Goal: Navigation & Orientation: Find specific page/section

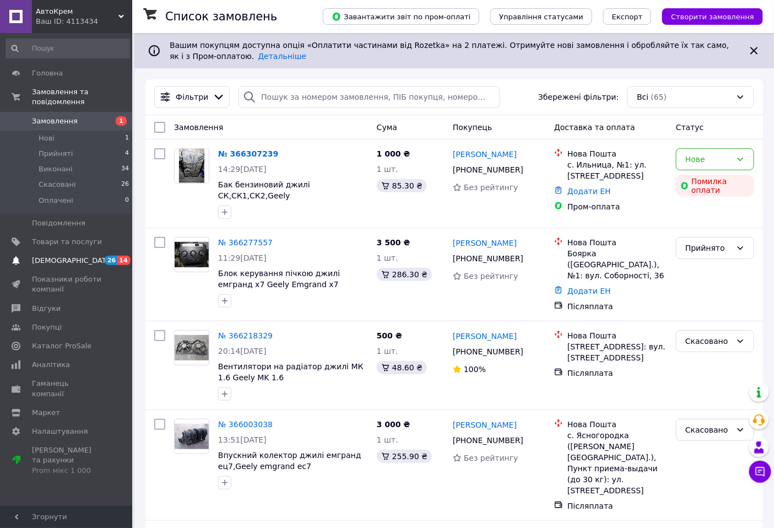
click at [76, 256] on span "[DEMOGRAPHIC_DATA]" at bounding box center [67, 261] width 70 height 10
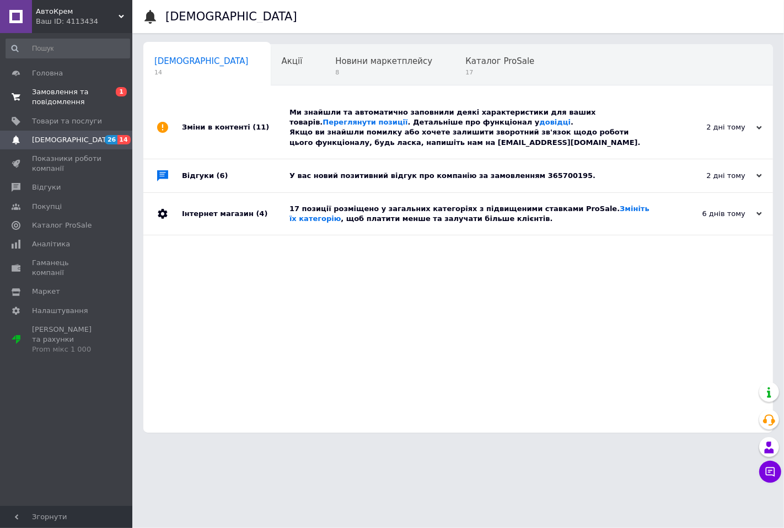
click at [72, 91] on span "Замовлення та повідомлення" at bounding box center [67, 97] width 70 height 20
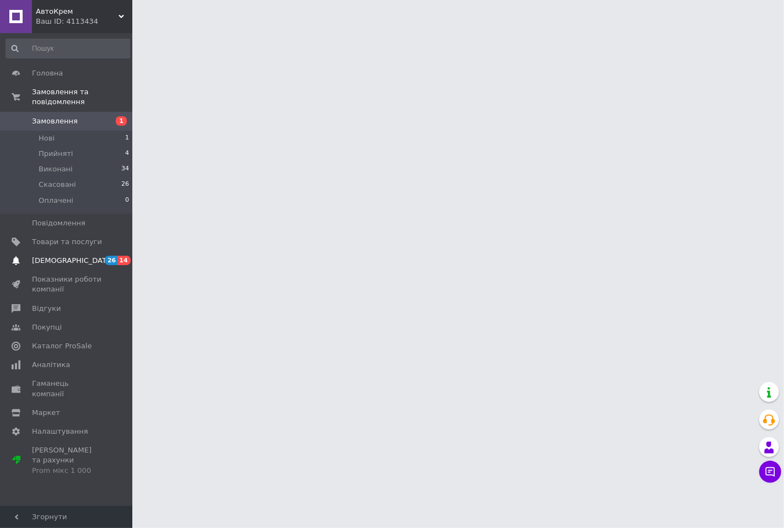
click at [64, 251] on link "[DEMOGRAPHIC_DATA] 26 14" at bounding box center [68, 260] width 136 height 19
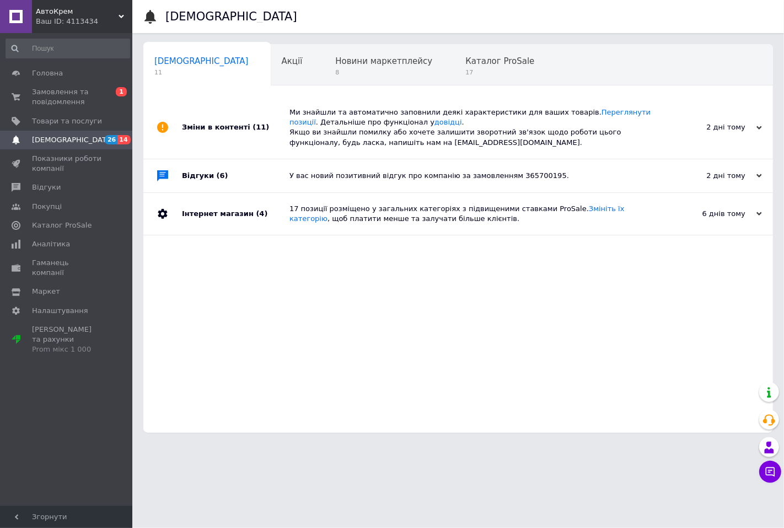
click at [403, 131] on div "Ми знайшли та автоматично заповнили деякі характеристики для ваших товарів. Пер…" at bounding box center [470, 127] width 362 height 40
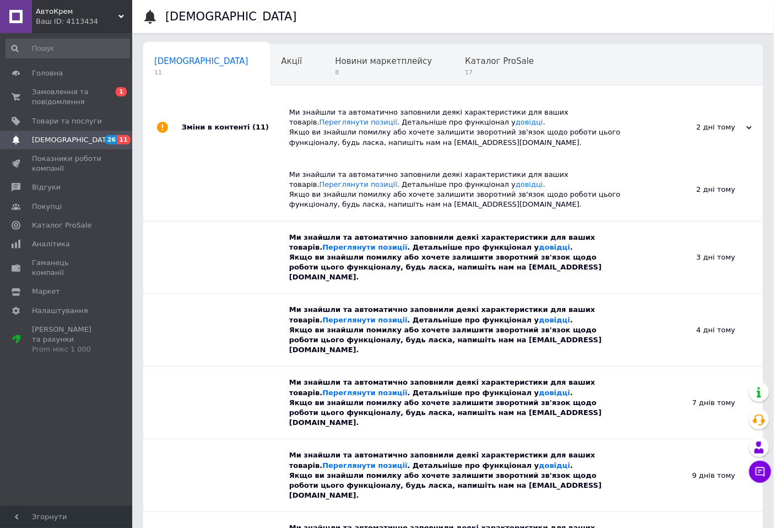
click at [384, 274] on div "Ми знайшли та автоматично заповнили деякі характеристики для ваших товарів. Пер…" at bounding box center [457, 258] width 336 height 72
click at [396, 251] on div "Ми знайшли та автоматично заповнили деякі характеристики для ваших товарів. Пер…" at bounding box center [457, 258] width 336 height 50
click at [73, 136] on span "[DEMOGRAPHIC_DATA]" at bounding box center [67, 140] width 70 height 10
click at [85, 94] on span "Замовлення та повідомлення" at bounding box center [67, 97] width 70 height 20
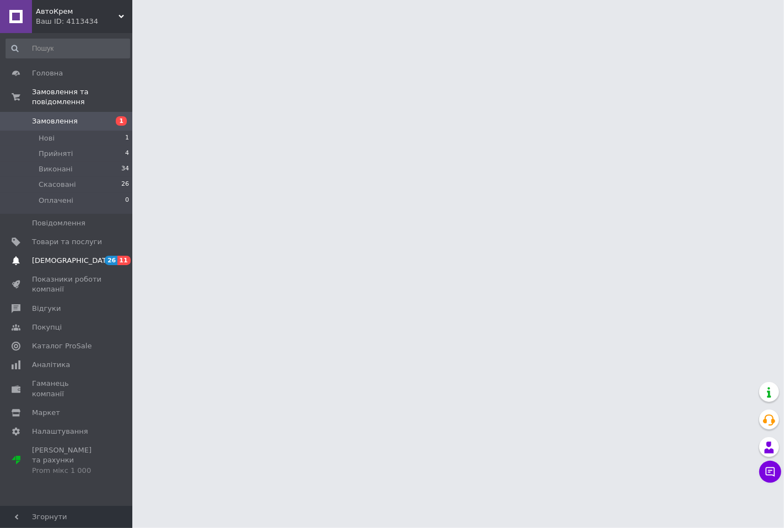
click at [64, 256] on span "[DEMOGRAPHIC_DATA]" at bounding box center [73, 261] width 82 height 10
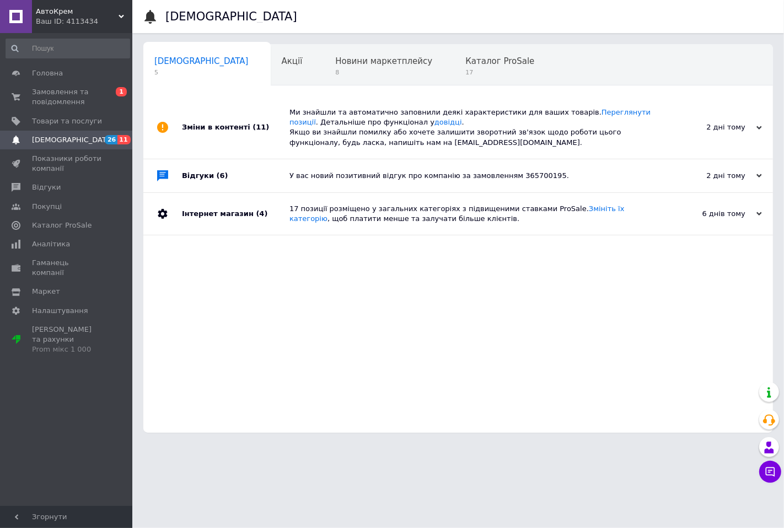
click at [345, 178] on div "У вас новий позитивний відгук про компанію за замовленням 365700195." at bounding box center [470, 176] width 362 height 10
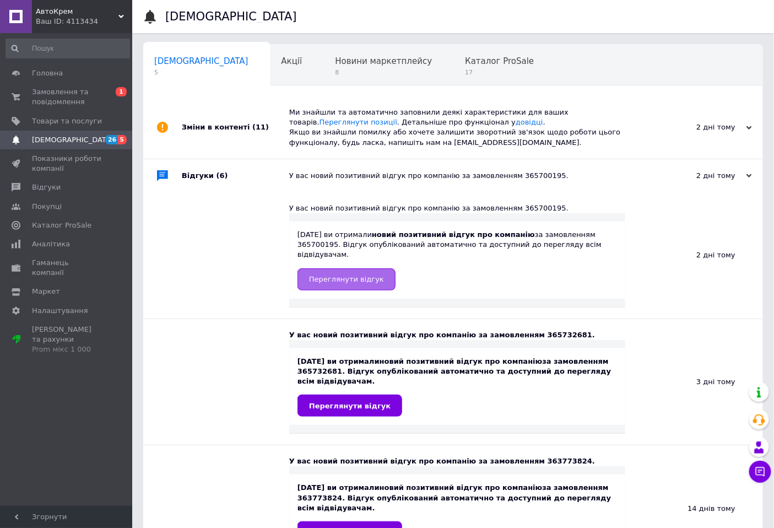
click at [351, 275] on span "Переглянути відгук" at bounding box center [346, 279] width 75 height 8
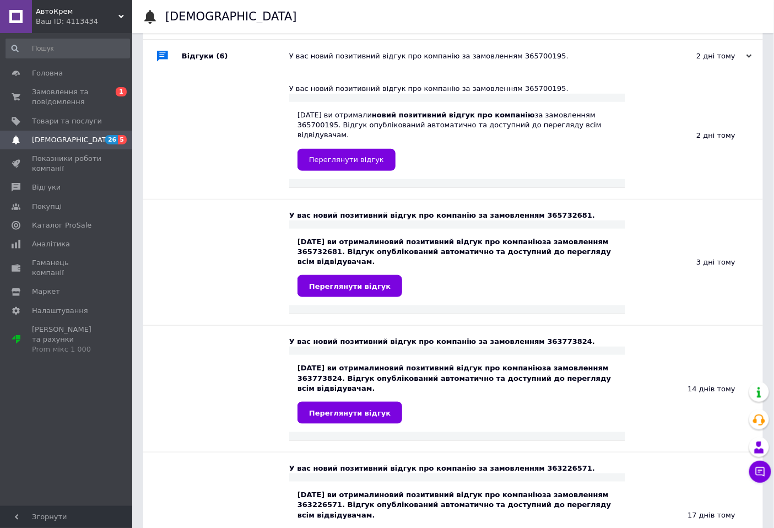
scroll to position [122, 0]
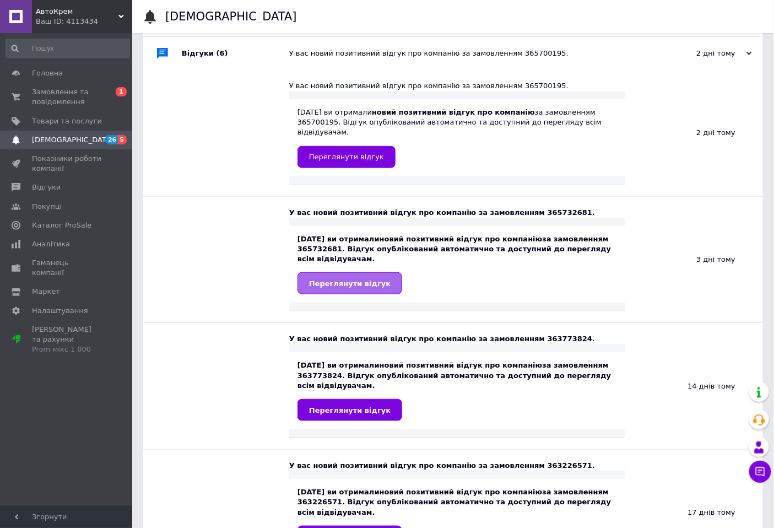
click at [371, 279] on span "Переглянути відгук" at bounding box center [350, 283] width 82 height 8
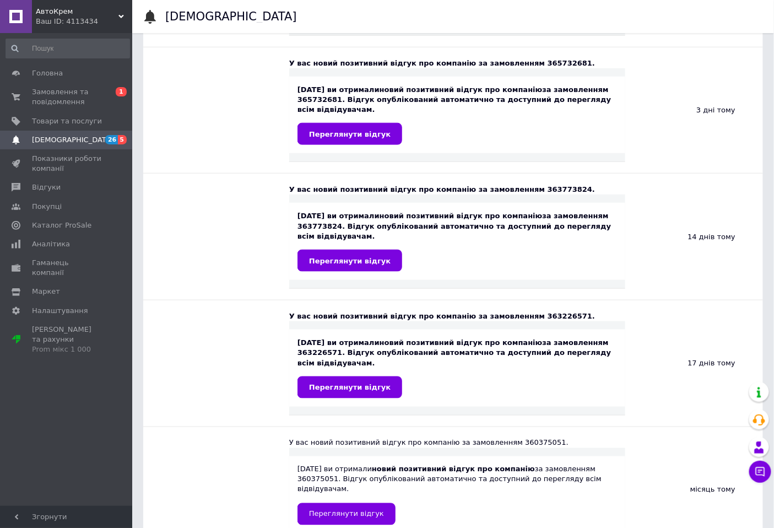
scroll to position [306, 0]
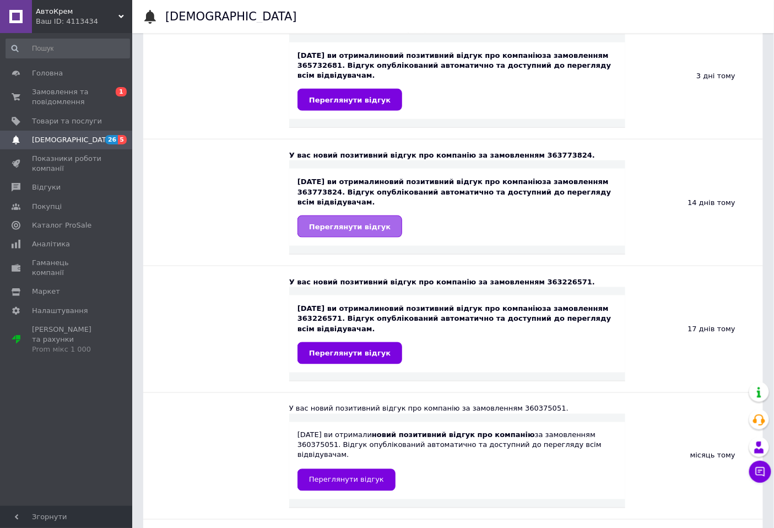
click at [320, 225] on span "Переглянути відгук" at bounding box center [350, 227] width 82 height 8
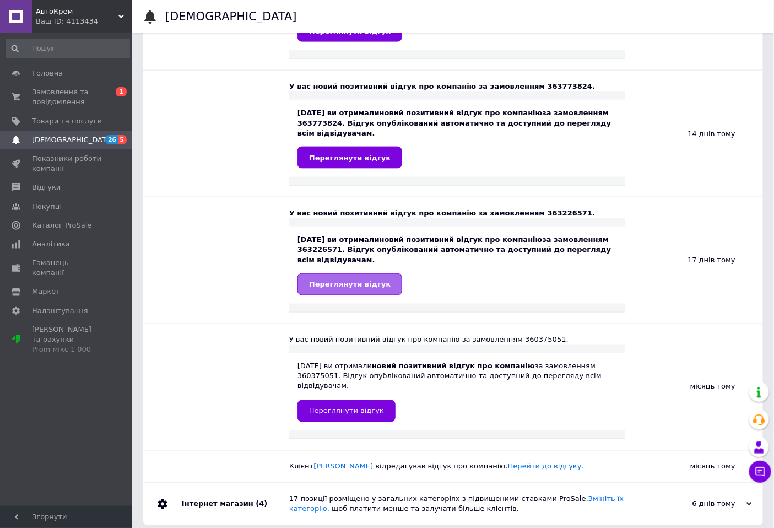
click at [322, 283] on span "Переглянути відгук" at bounding box center [350, 284] width 82 height 8
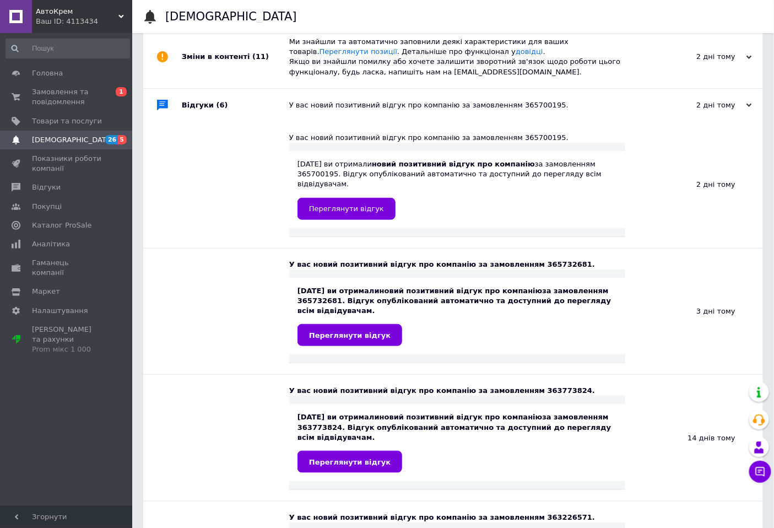
scroll to position [68, 0]
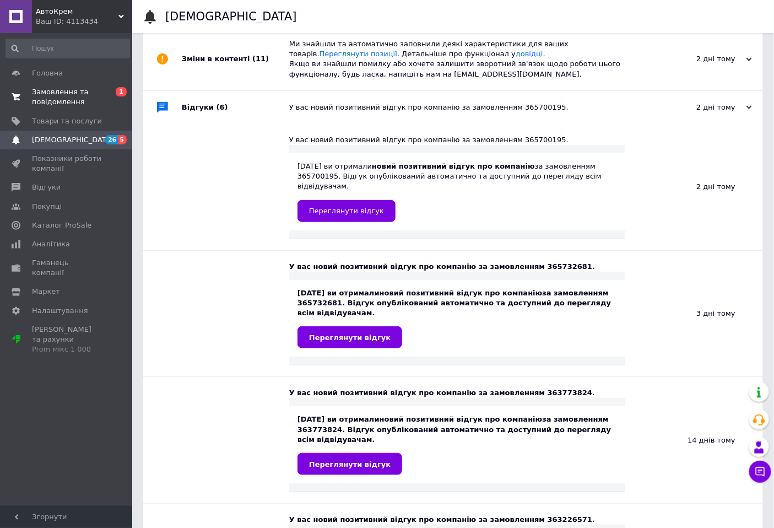
click at [56, 96] on span "Замовлення та повідомлення" at bounding box center [67, 97] width 70 height 20
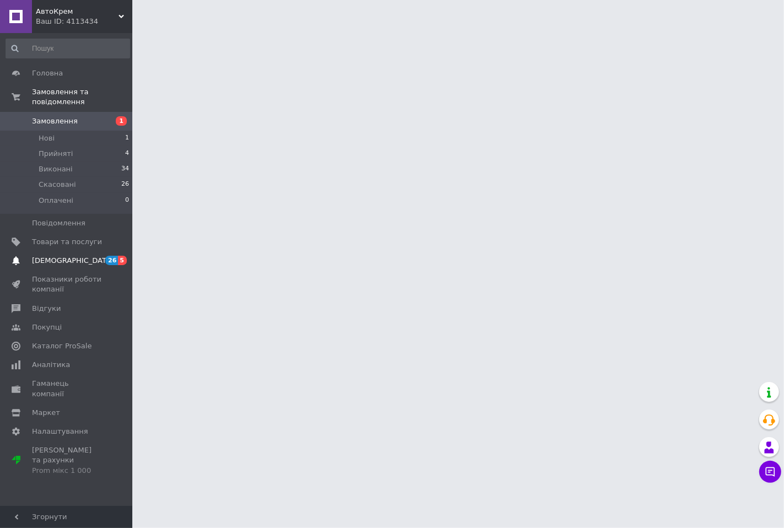
click at [85, 256] on span "[DEMOGRAPHIC_DATA]" at bounding box center [67, 261] width 70 height 10
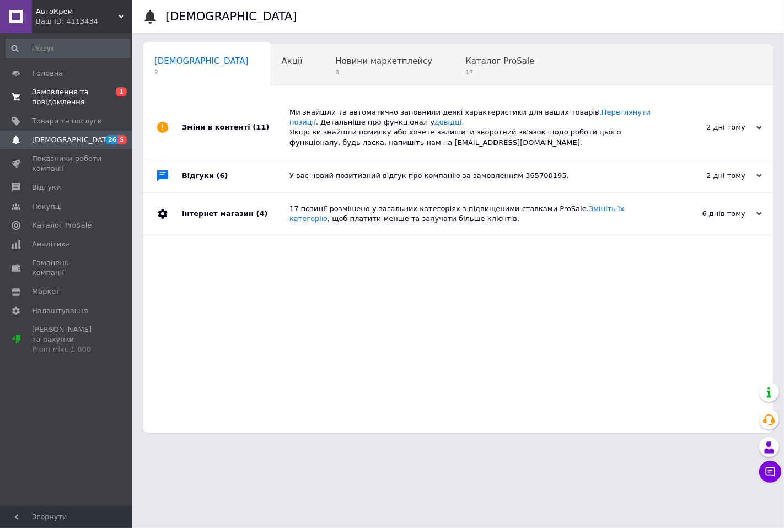
click at [48, 97] on span "Замовлення та повідомлення" at bounding box center [67, 97] width 70 height 20
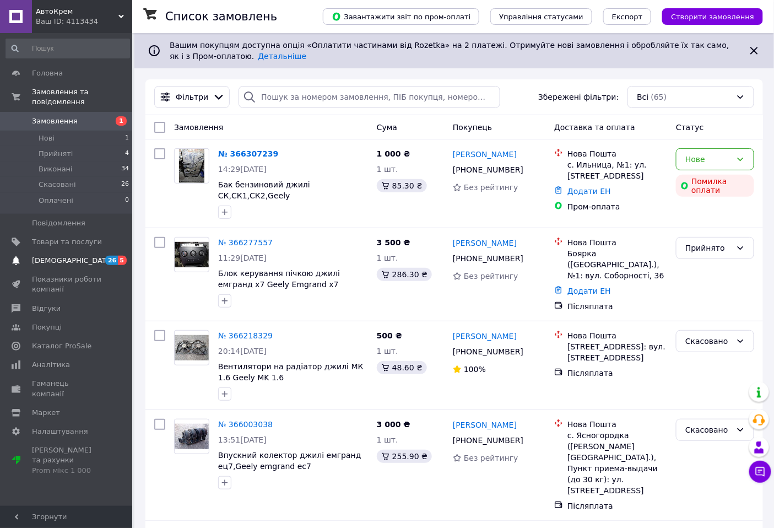
click at [54, 256] on span "[DEMOGRAPHIC_DATA]" at bounding box center [73, 261] width 82 height 10
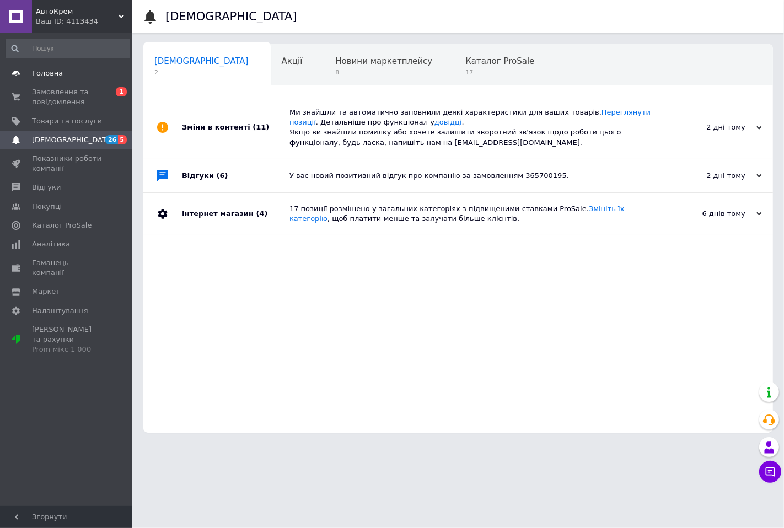
click at [50, 73] on span "Головна" at bounding box center [47, 73] width 31 height 10
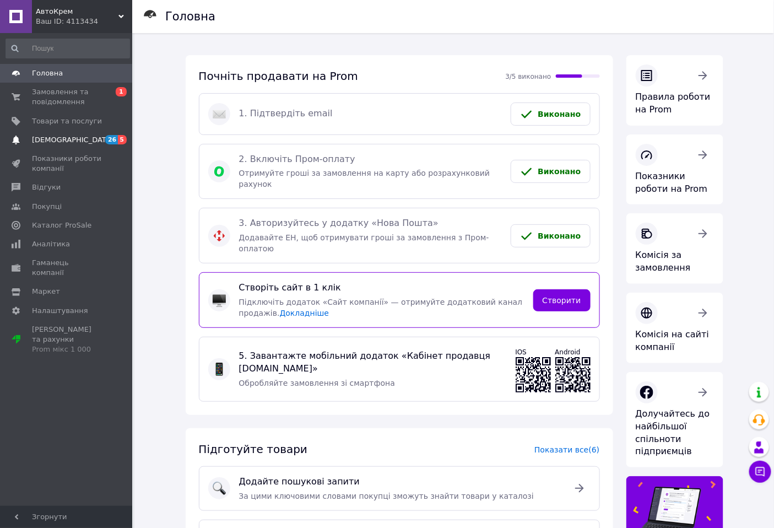
click at [72, 135] on span "[DEMOGRAPHIC_DATA]" at bounding box center [67, 140] width 70 height 10
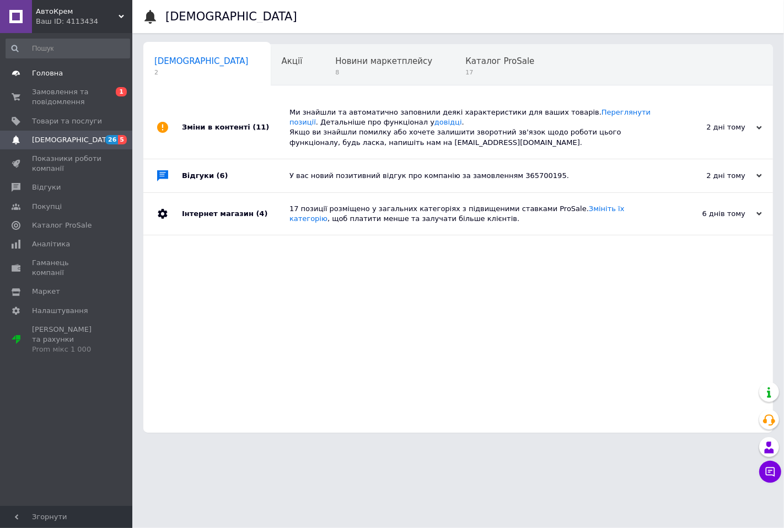
click at [45, 74] on span "Головна" at bounding box center [47, 73] width 31 height 10
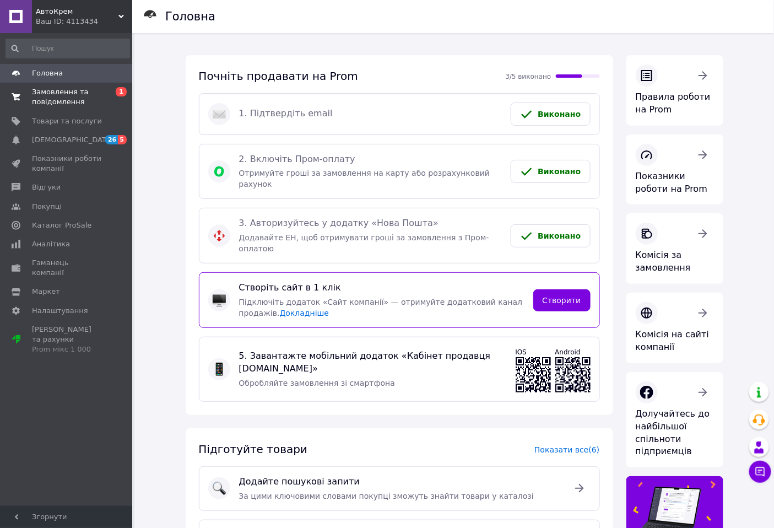
click at [52, 96] on span "Замовлення та повідомлення" at bounding box center [67, 97] width 70 height 20
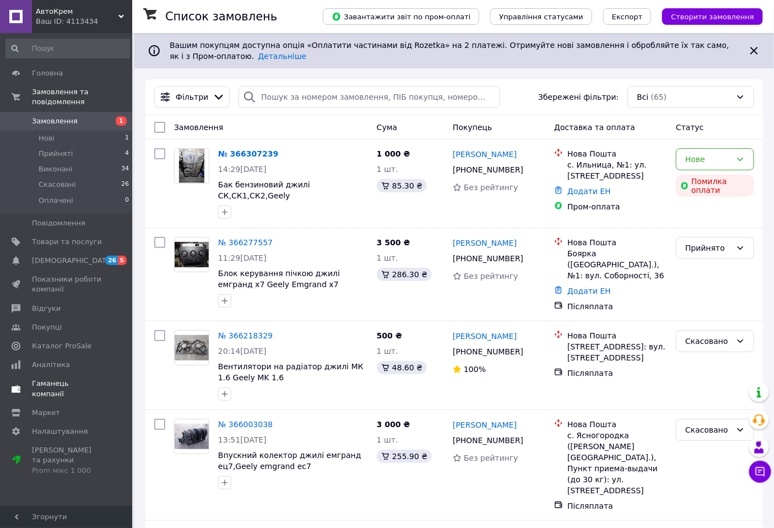
click at [54, 379] on span "Гаманець компанії" at bounding box center [67, 389] width 70 height 20
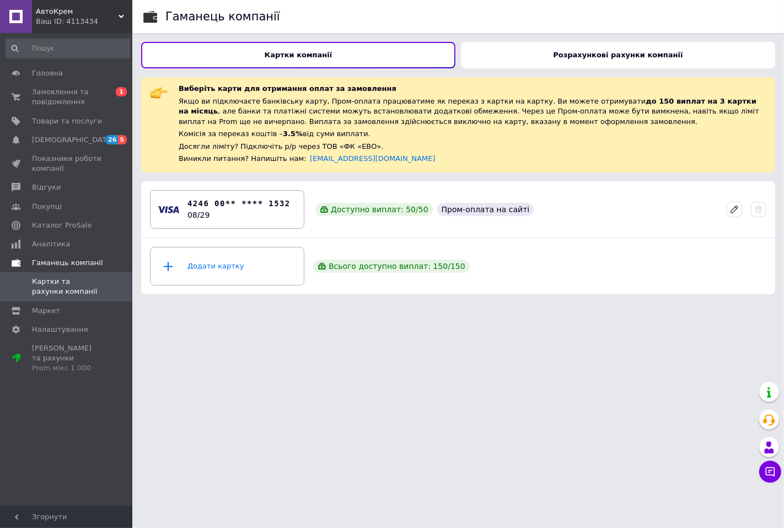
click at [60, 261] on span "Гаманець компанії" at bounding box center [67, 263] width 71 height 10
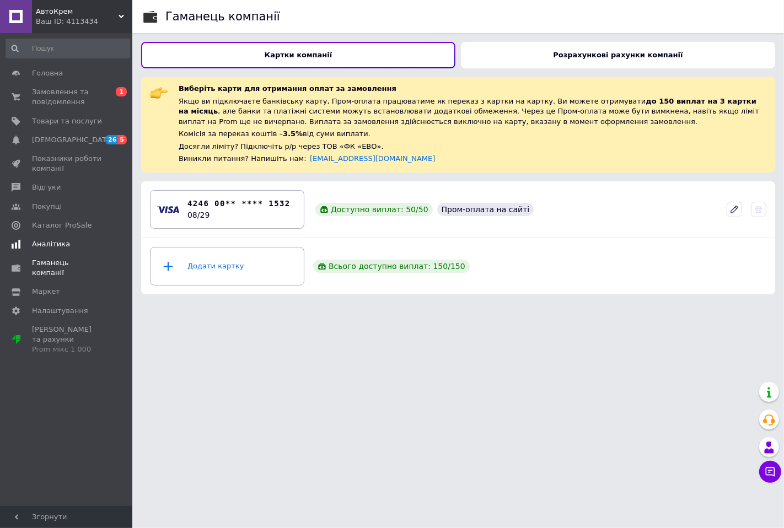
click at [52, 241] on span "Аналітика" at bounding box center [51, 244] width 38 height 10
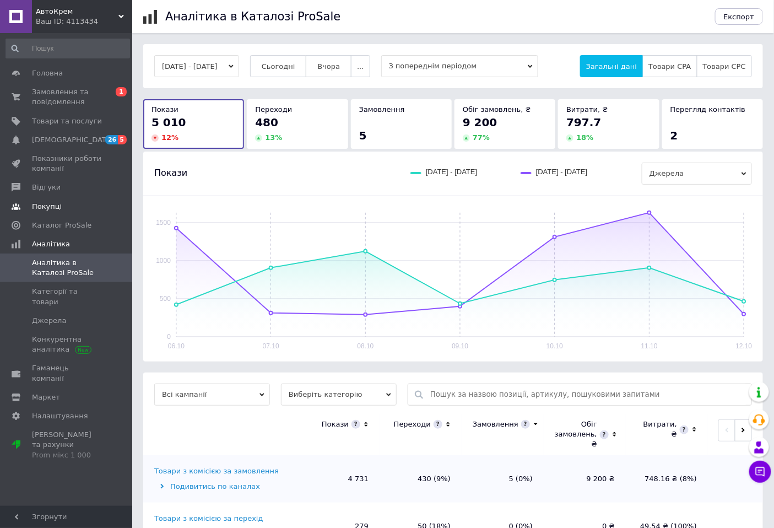
click at [50, 206] on span "Покупці" at bounding box center [47, 207] width 30 height 10
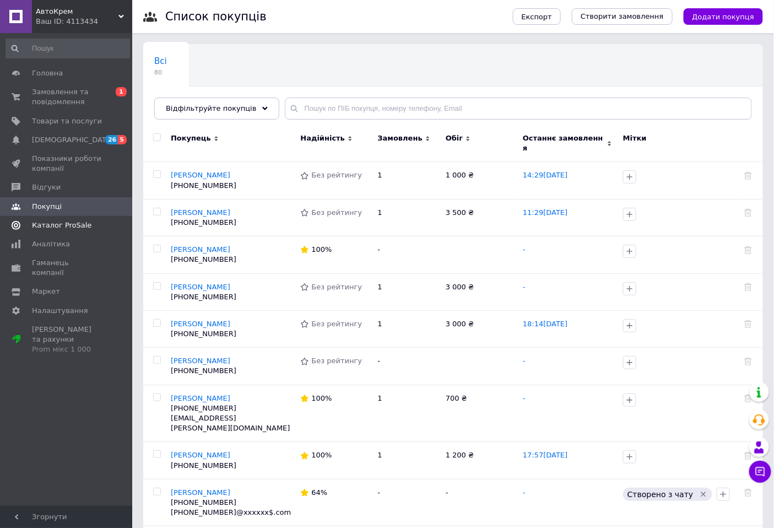
click at [62, 220] on span "Каталог ProSale" at bounding box center [62, 225] width 60 height 10
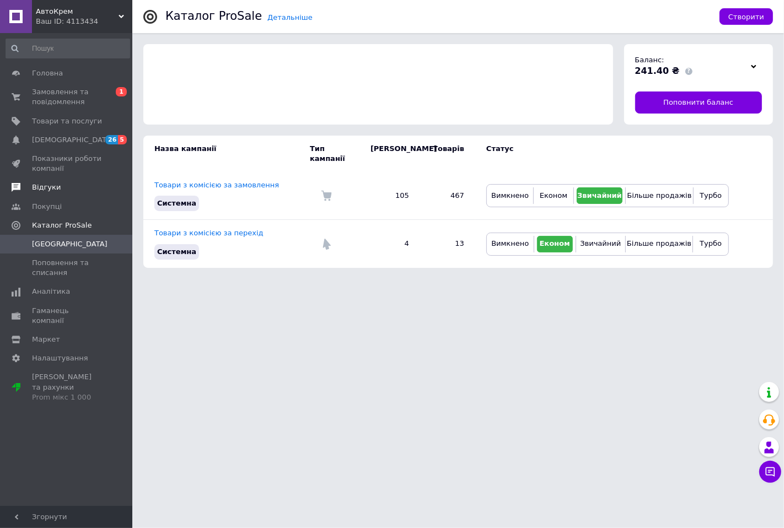
click at [45, 190] on span "Відгуки" at bounding box center [46, 187] width 29 height 10
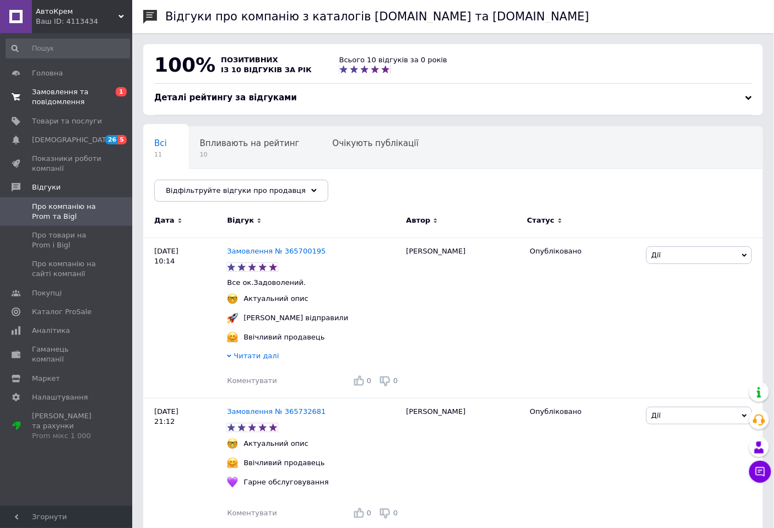
click at [74, 87] on span "Замовлення та повідомлення" at bounding box center [67, 97] width 70 height 20
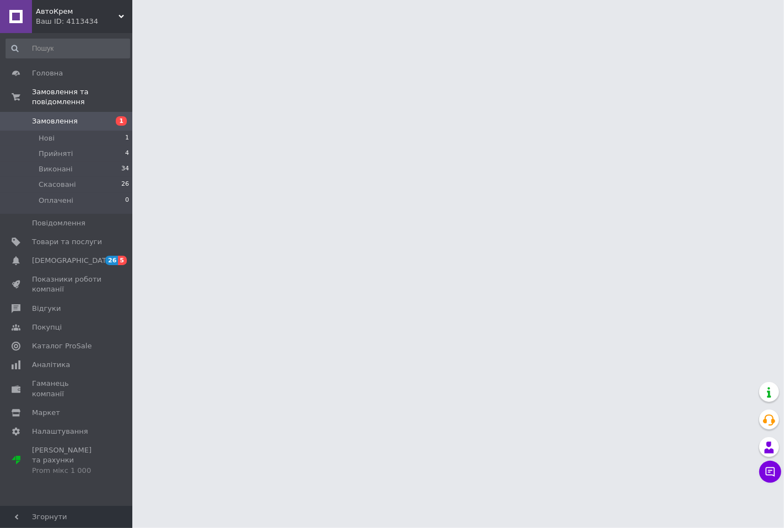
click at [52, 116] on span "Замовлення" at bounding box center [55, 121] width 46 height 10
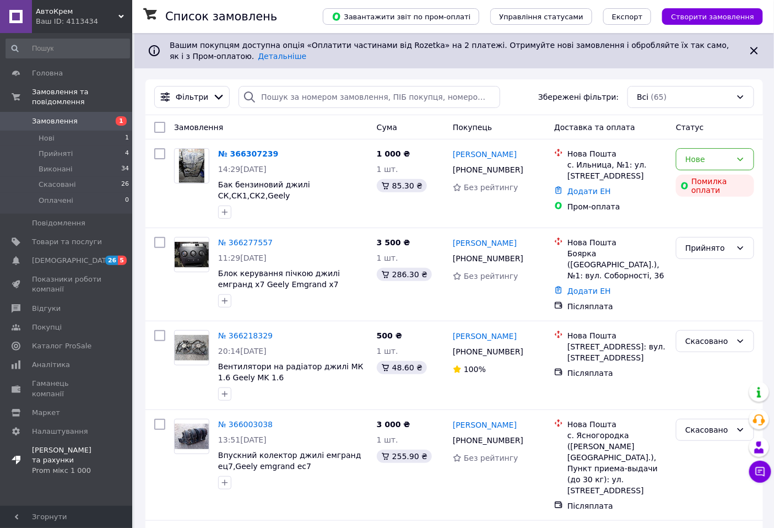
click at [68, 466] on div "Prom мікс 1 000" at bounding box center [67, 471] width 70 height 10
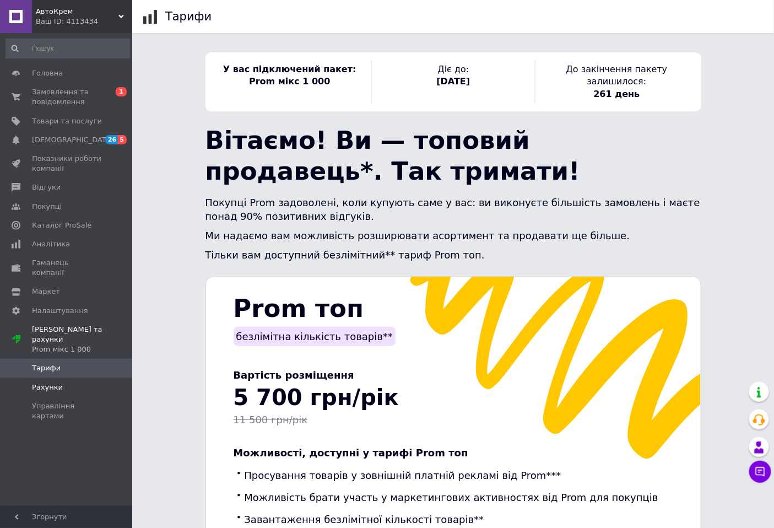
click at [50, 382] on span "Рахунки" at bounding box center [47, 387] width 31 height 10
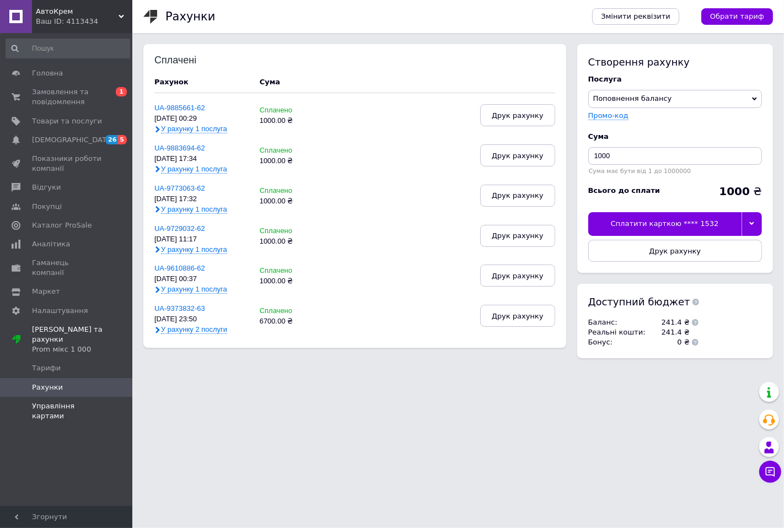
click at [64, 401] on span "Управління картами" at bounding box center [67, 411] width 70 height 20
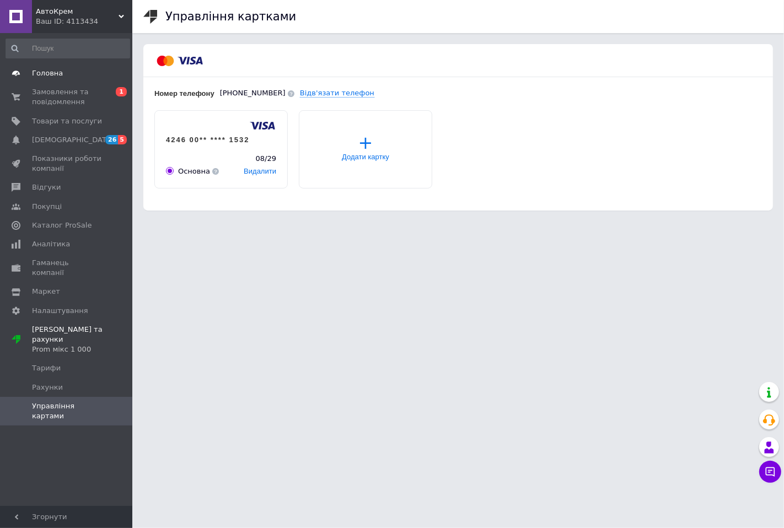
click at [45, 72] on span "Головна" at bounding box center [47, 73] width 31 height 10
